Goal: Information Seeking & Learning: Learn about a topic

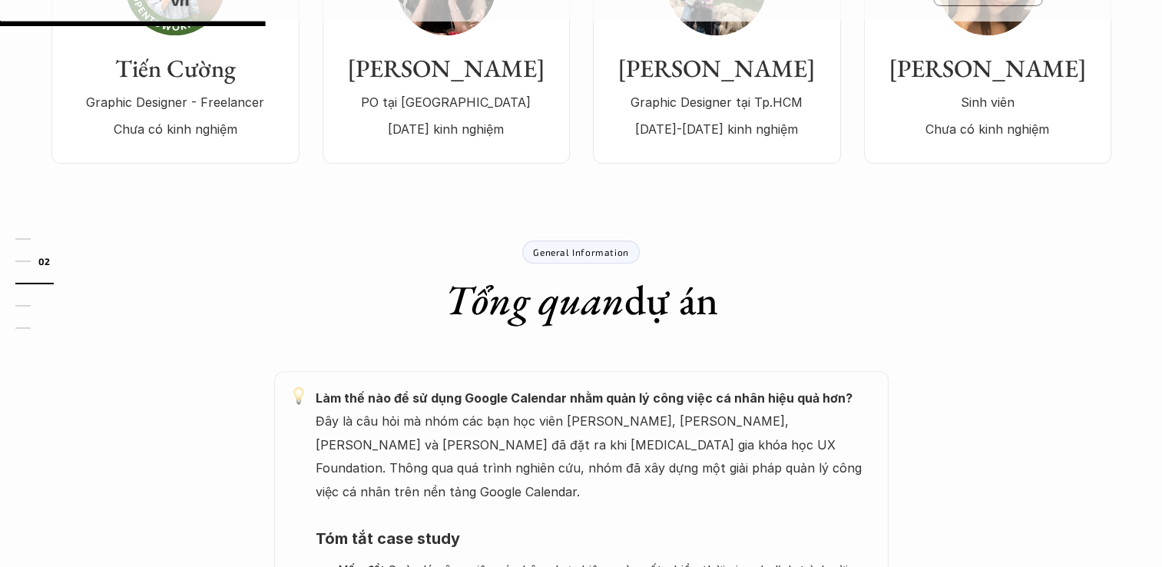
scroll to position [384, 0]
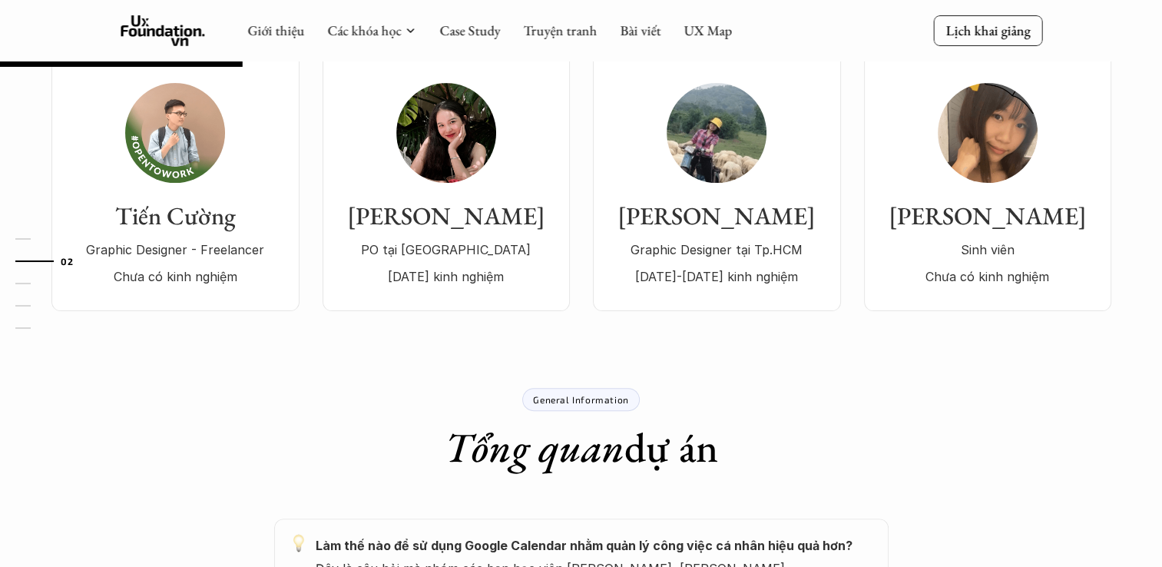
click at [227, 149] on div "Tiến Cường Graphic Designer - Freelancer Chưa có kinh nghiệm" at bounding box center [175, 185] width 217 height 205
click at [960, 310] on link "[PERSON_NAME] viên Chưa có kinh nghiệm Team Member" at bounding box center [987, 179] width 247 height 263
click at [933, 272] on p "Chưa có kinh nghiệm" at bounding box center [988, 276] width 217 height 23
click at [965, 191] on div "[PERSON_NAME] viên Chưa có kinh nghiệm" at bounding box center [988, 185] width 217 height 205
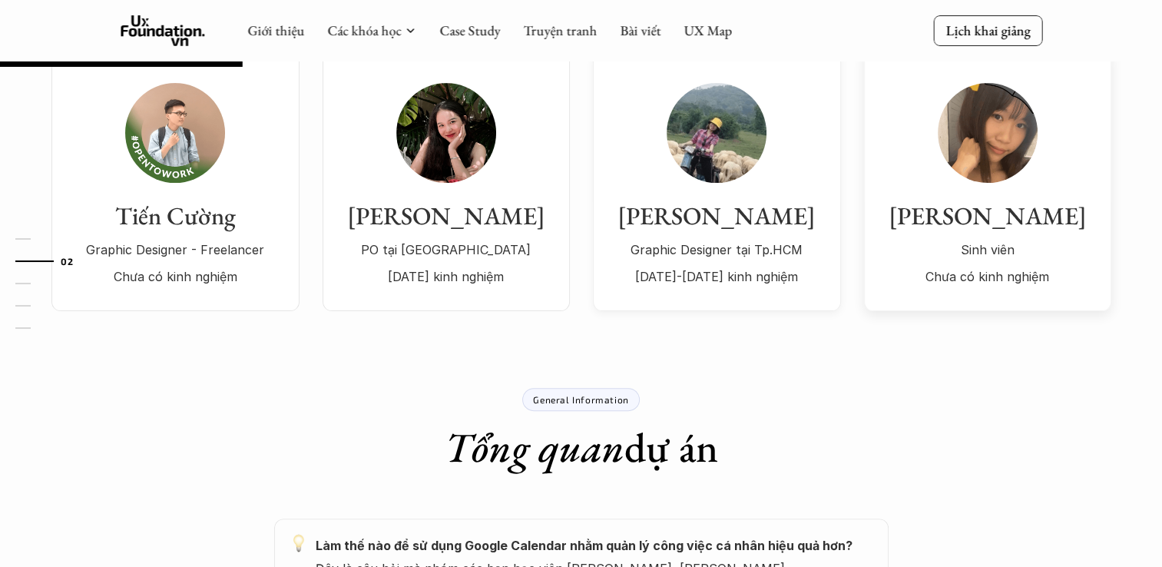
click at [802, 175] on div "Vân Anh Graphic Designer tại Tp.HCM [DATE]-[DATE] kinh nghiệm" at bounding box center [716, 185] width 217 height 205
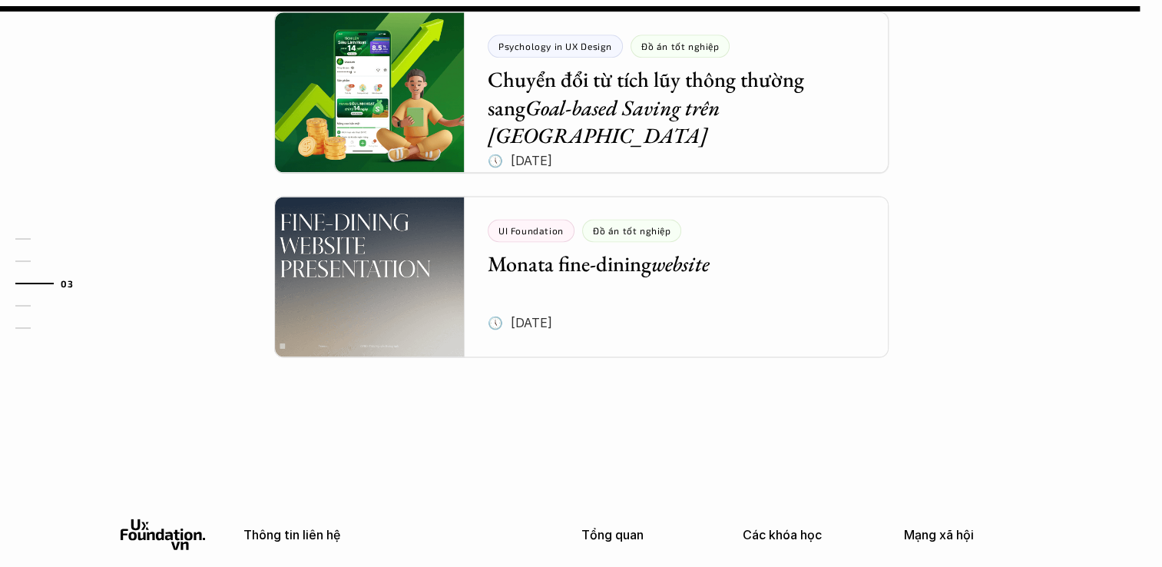
scroll to position [0, 0]
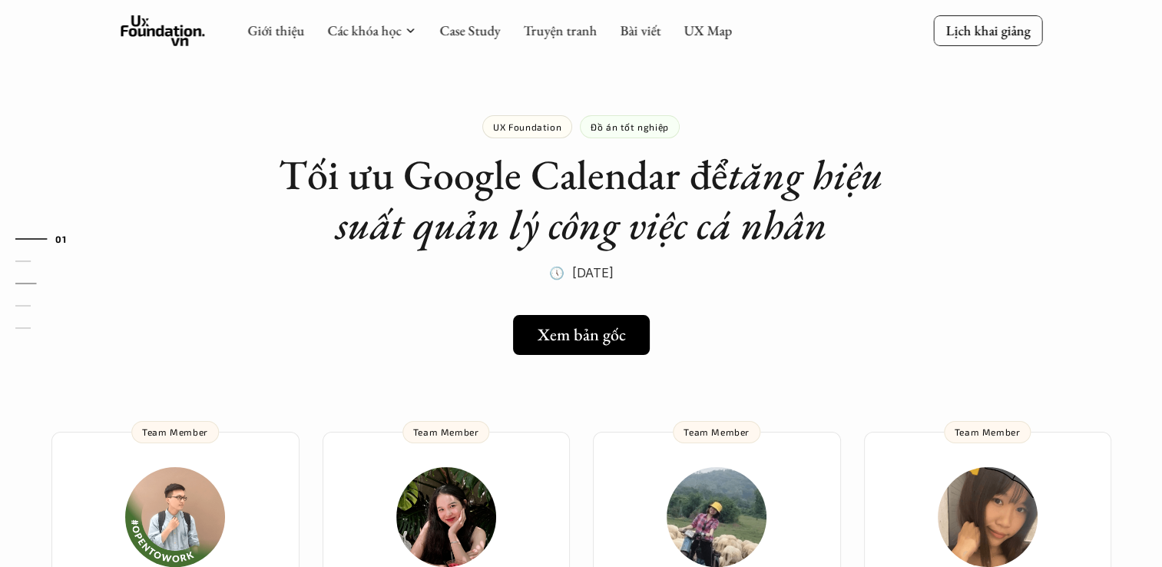
drag, startPoint x: 1055, startPoint y: 392, endPoint x: 390, endPoint y: -57, distance: 802.3
click at [482, 35] on link "Case Study" at bounding box center [469, 31] width 61 height 18
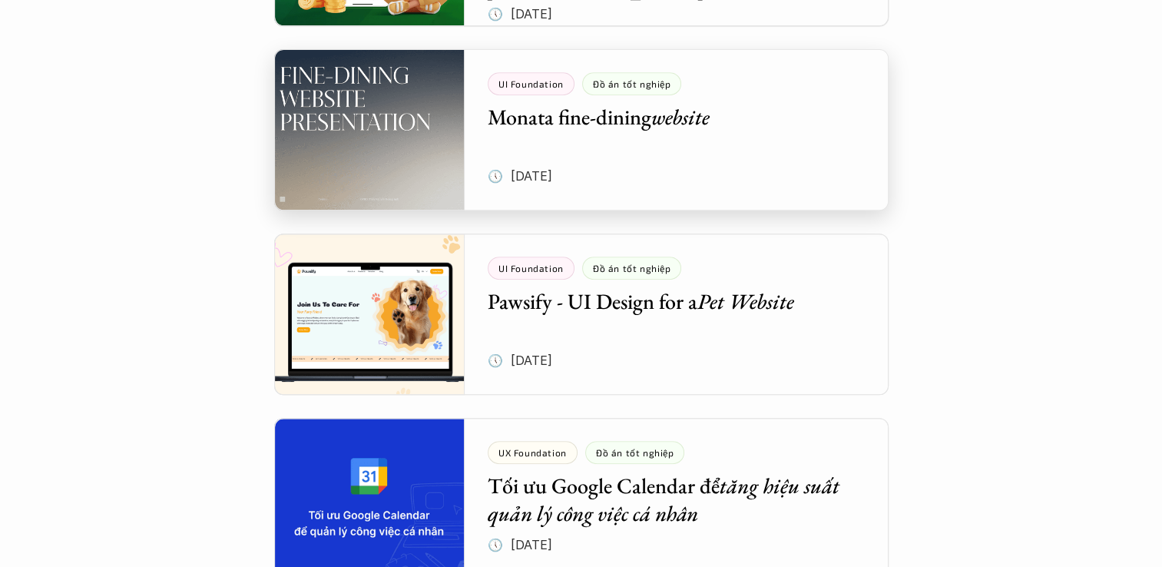
scroll to position [845, 0]
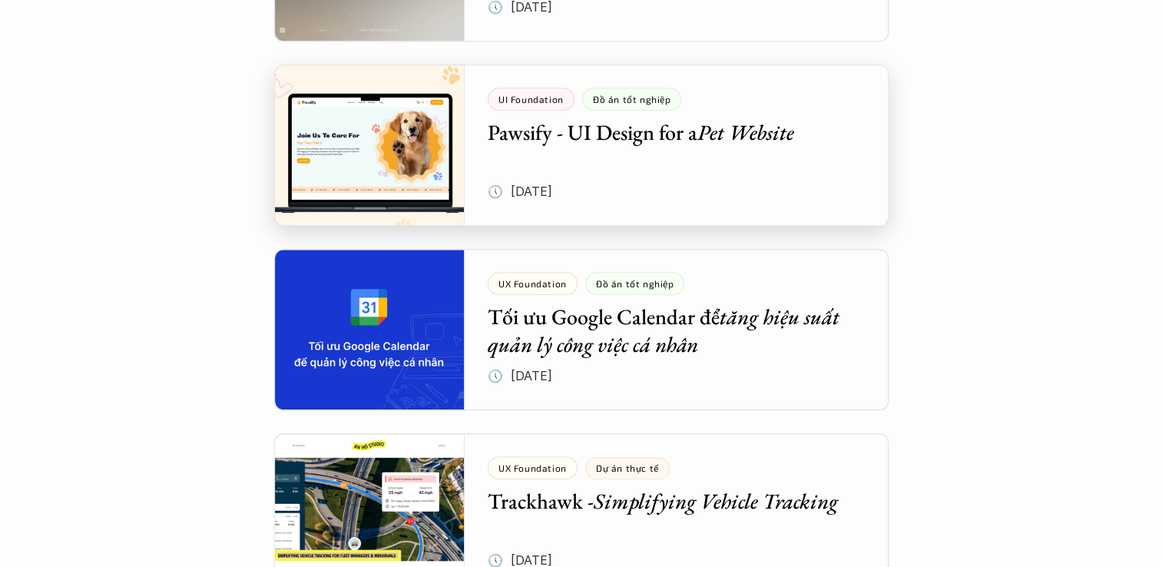
click at [551, 158] on div at bounding box center [581, 145] width 614 height 161
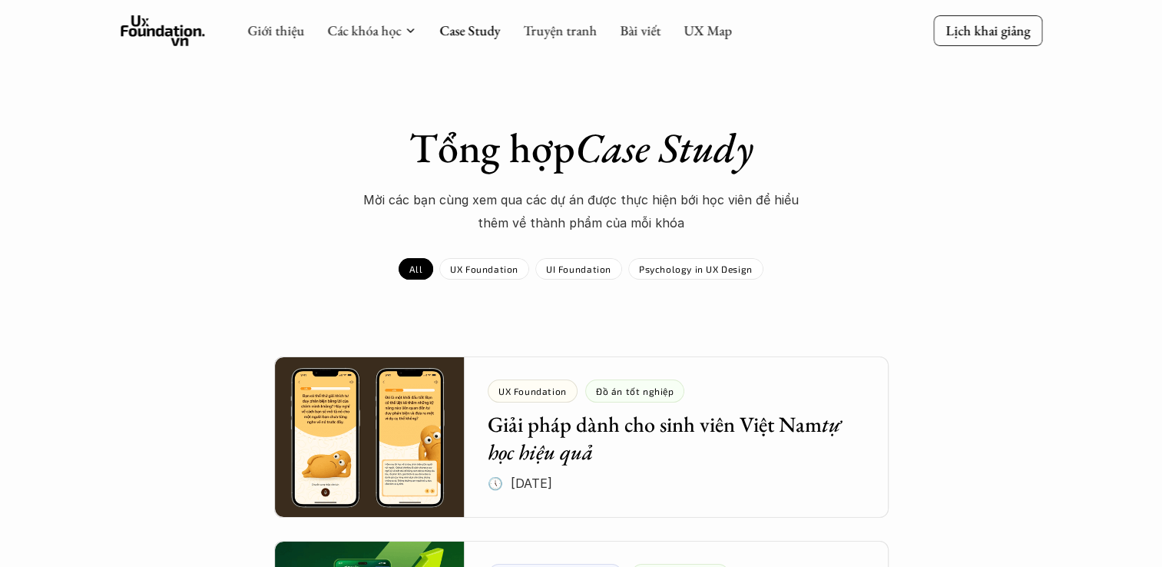
drag, startPoint x: 912, startPoint y: 325, endPoint x: 760, endPoint y: 28, distance: 333.6
click at [507, 263] on p "UX Foundation" at bounding box center [484, 268] width 68 height 11
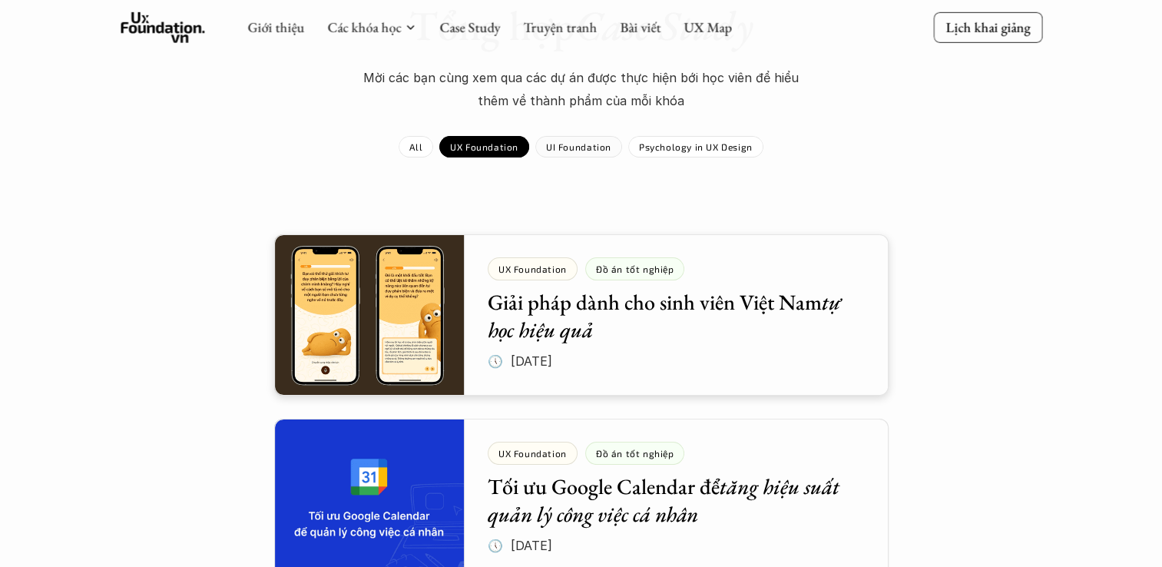
scroll to position [77, 0]
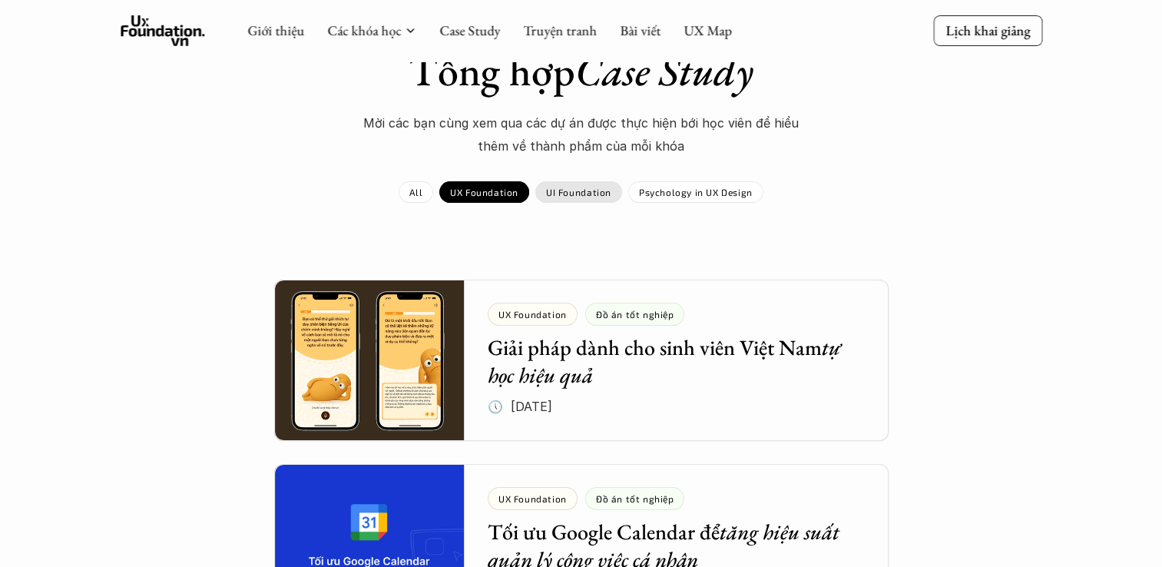
click at [567, 194] on p "UI Foundation" at bounding box center [578, 192] width 65 height 11
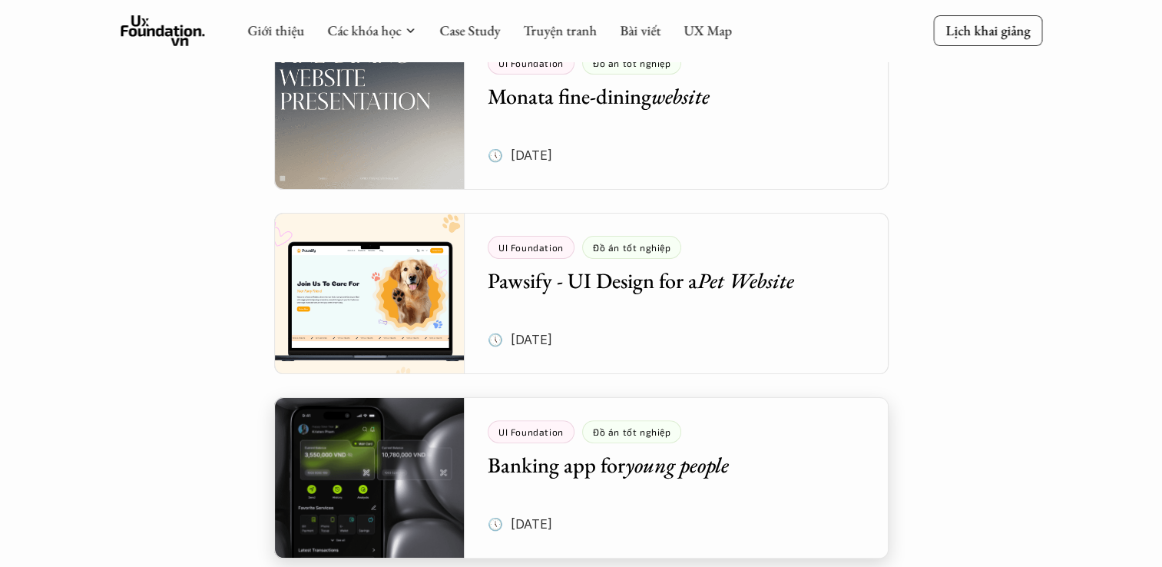
scroll to position [174, 0]
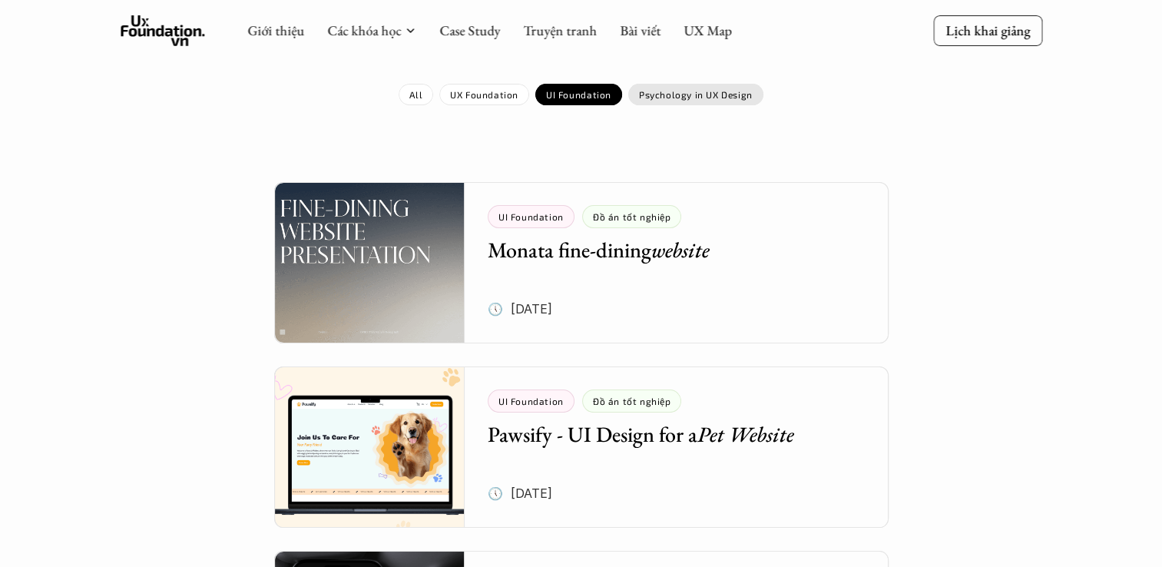
click at [698, 103] on div "Psychology in UX Design" at bounding box center [695, 95] width 135 height 22
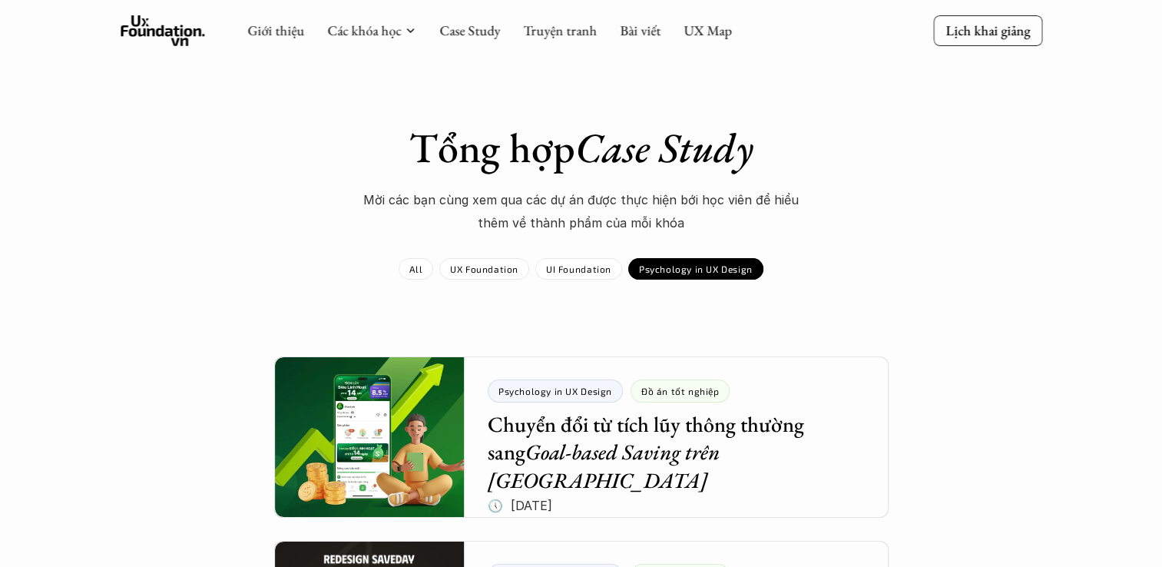
click at [558, 44] on div "Giới thiệu Các khóa học Case Study Truyện tranh Bài viết UX Map" at bounding box center [489, 30] width 485 height 31
click at [561, 35] on link "Truyện tranh" at bounding box center [560, 31] width 74 height 18
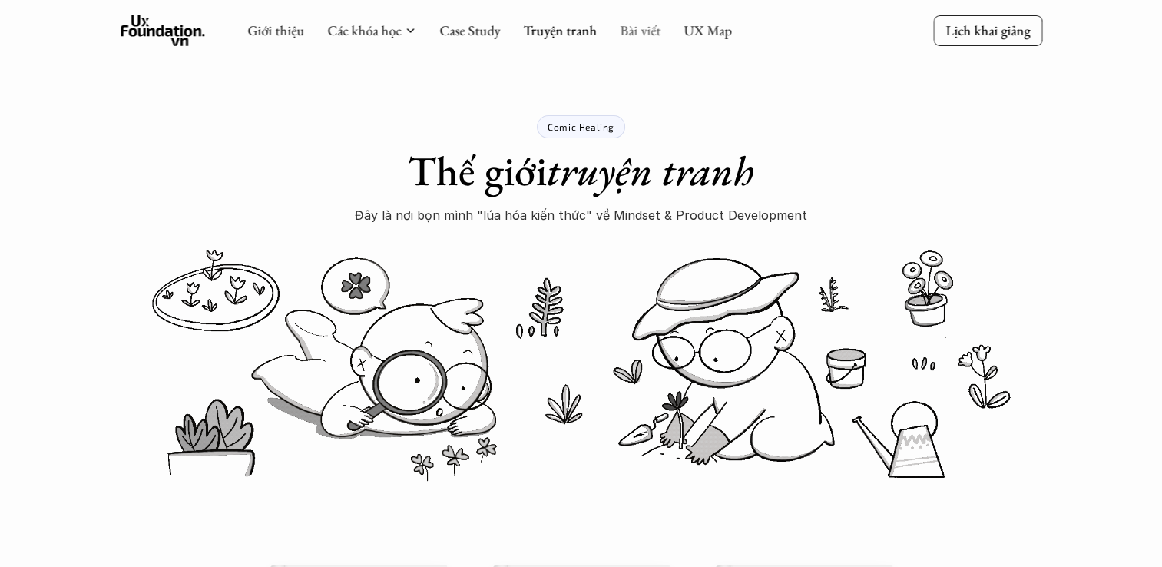
click at [647, 37] on link "Bài viết" at bounding box center [640, 31] width 41 height 18
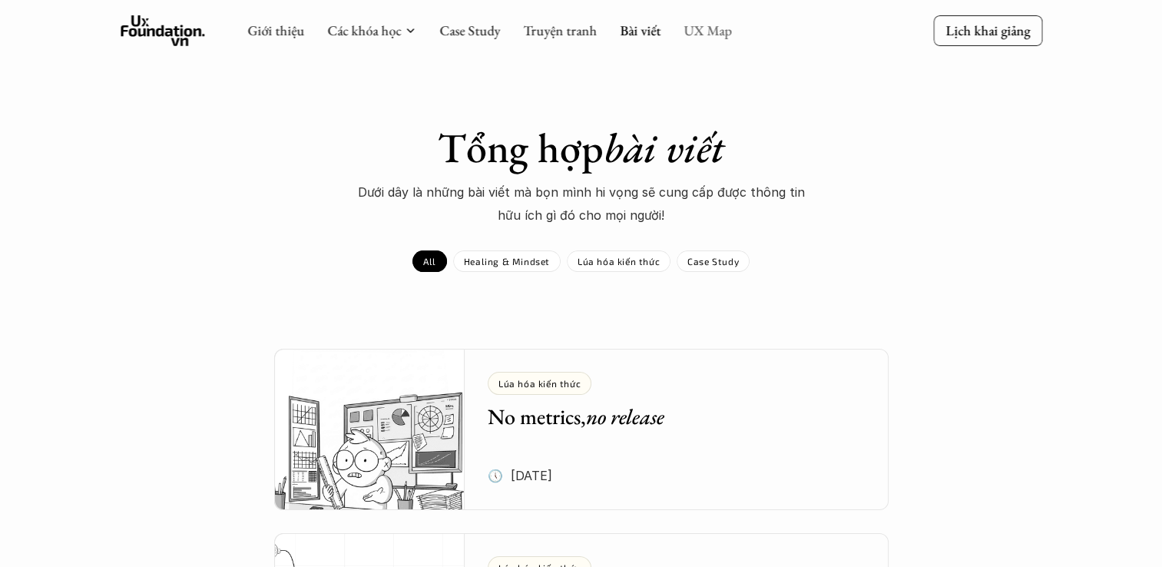
click at [694, 35] on link "UX Map" at bounding box center [708, 31] width 48 height 18
